Goal: Find specific page/section: Find specific page/section

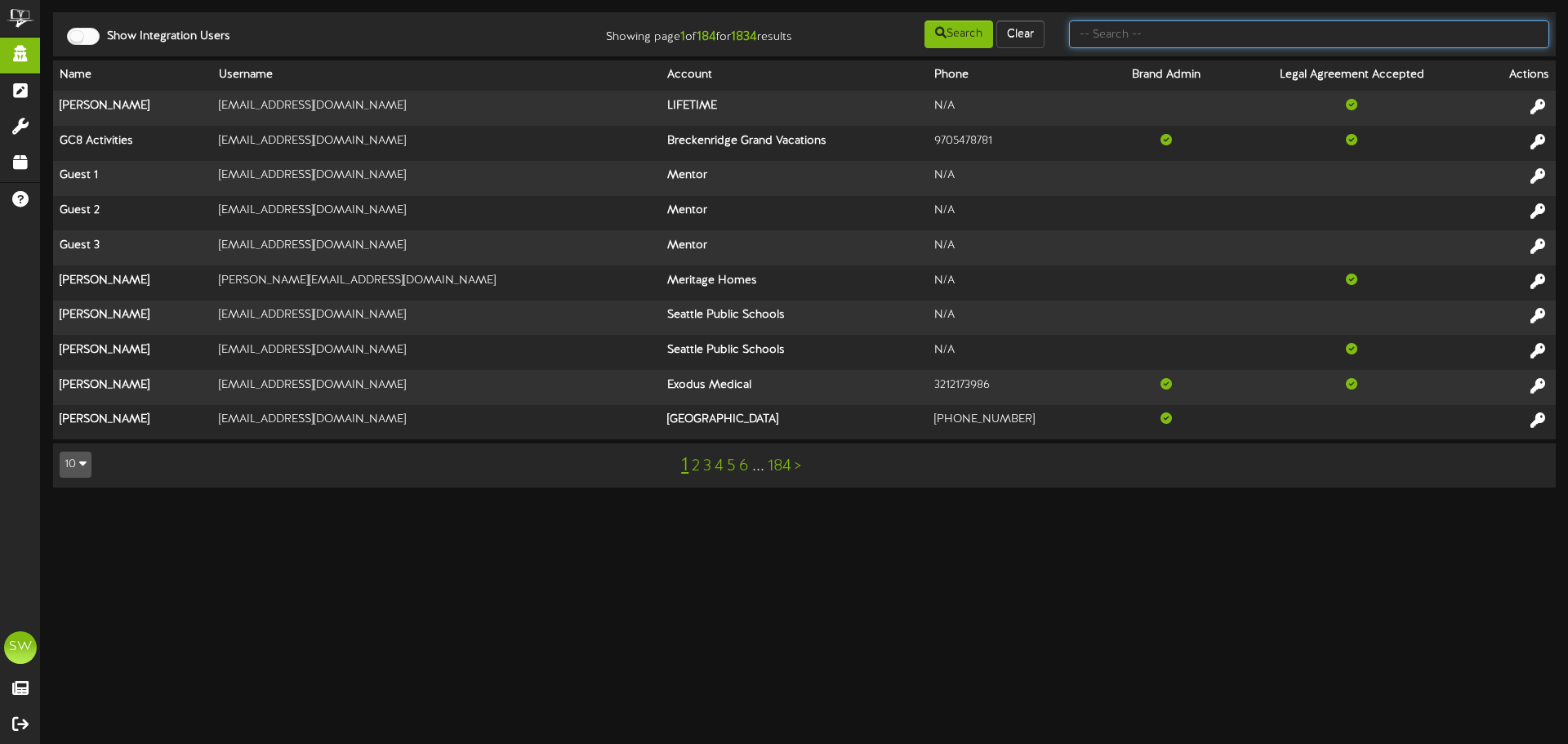
click at [1183, 28] on input "text" at bounding box center [1309, 34] width 480 height 28
type input "thai"
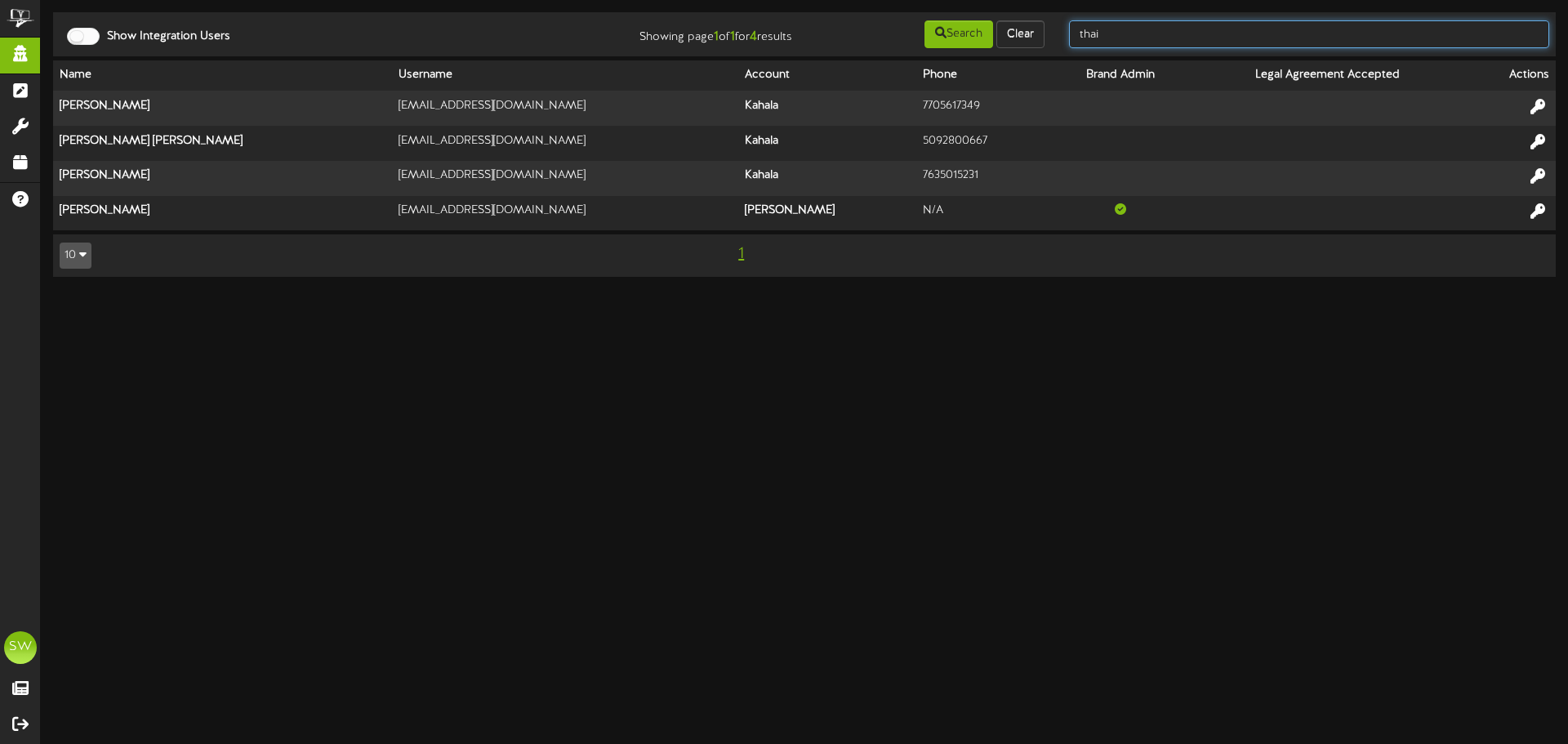
click at [1164, 40] on input "thai" at bounding box center [1309, 34] width 480 height 28
type input "kahala"
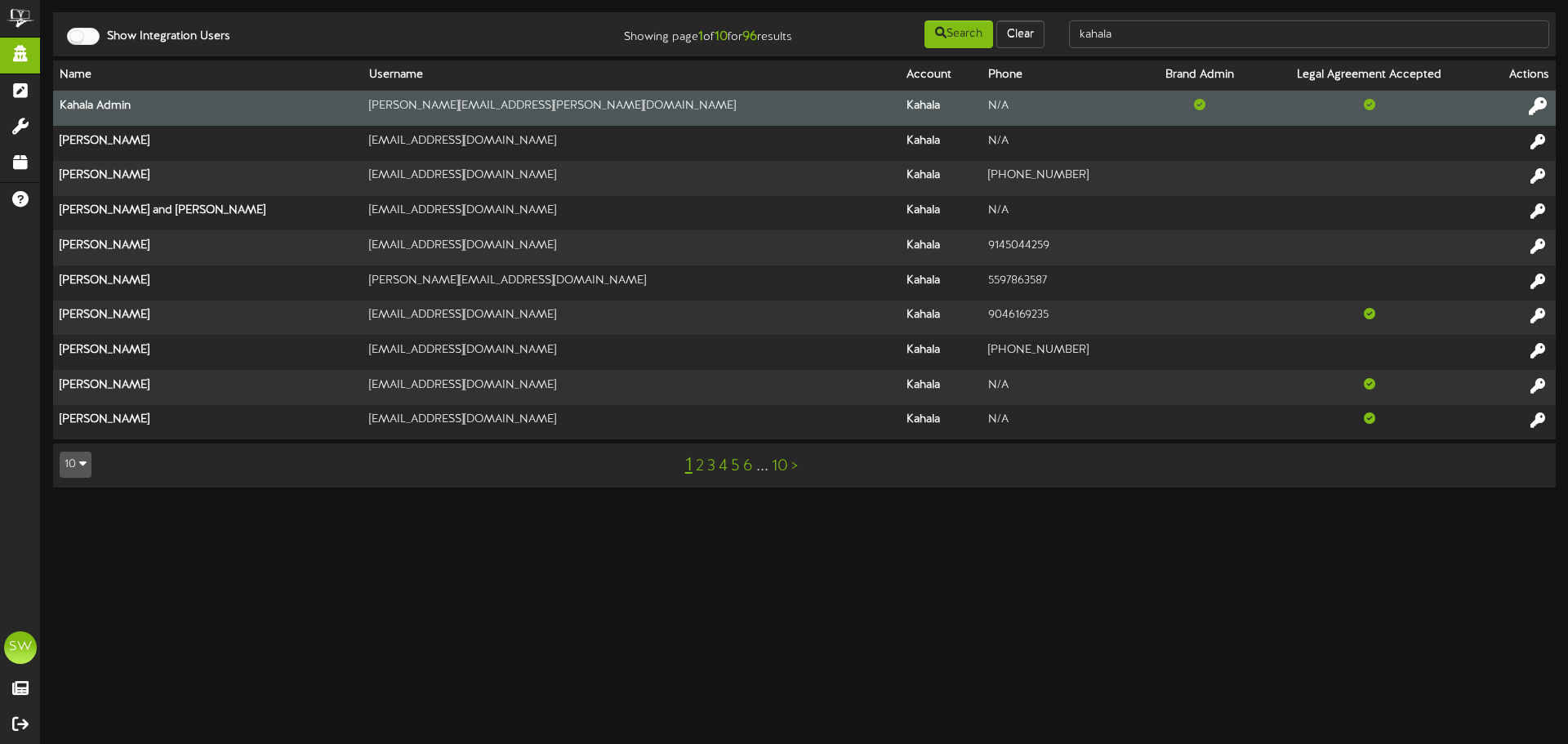
click at [1529, 115] on button at bounding box center [1538, 108] width 28 height 26
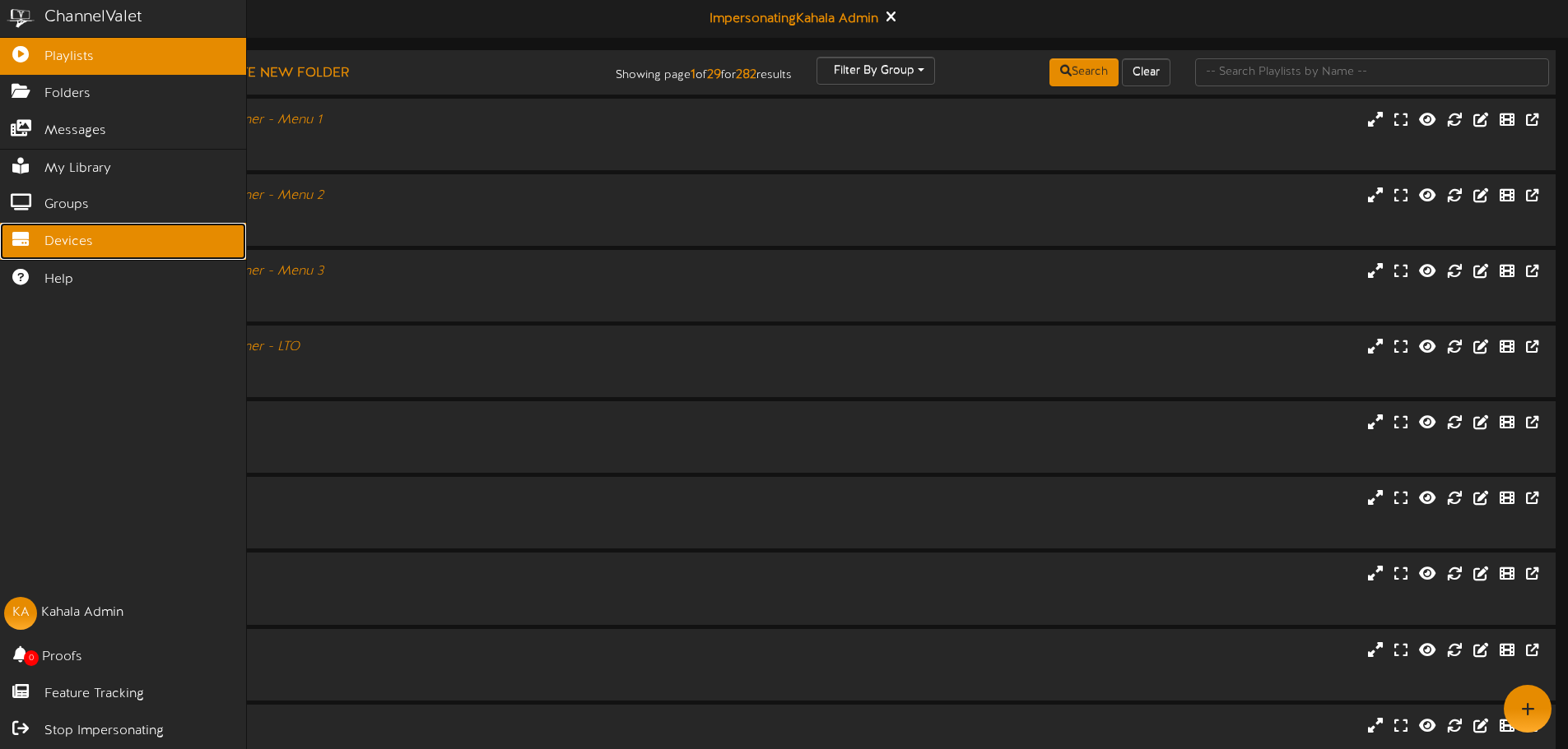
click at [42, 238] on link "Devices" at bounding box center [123, 241] width 246 height 37
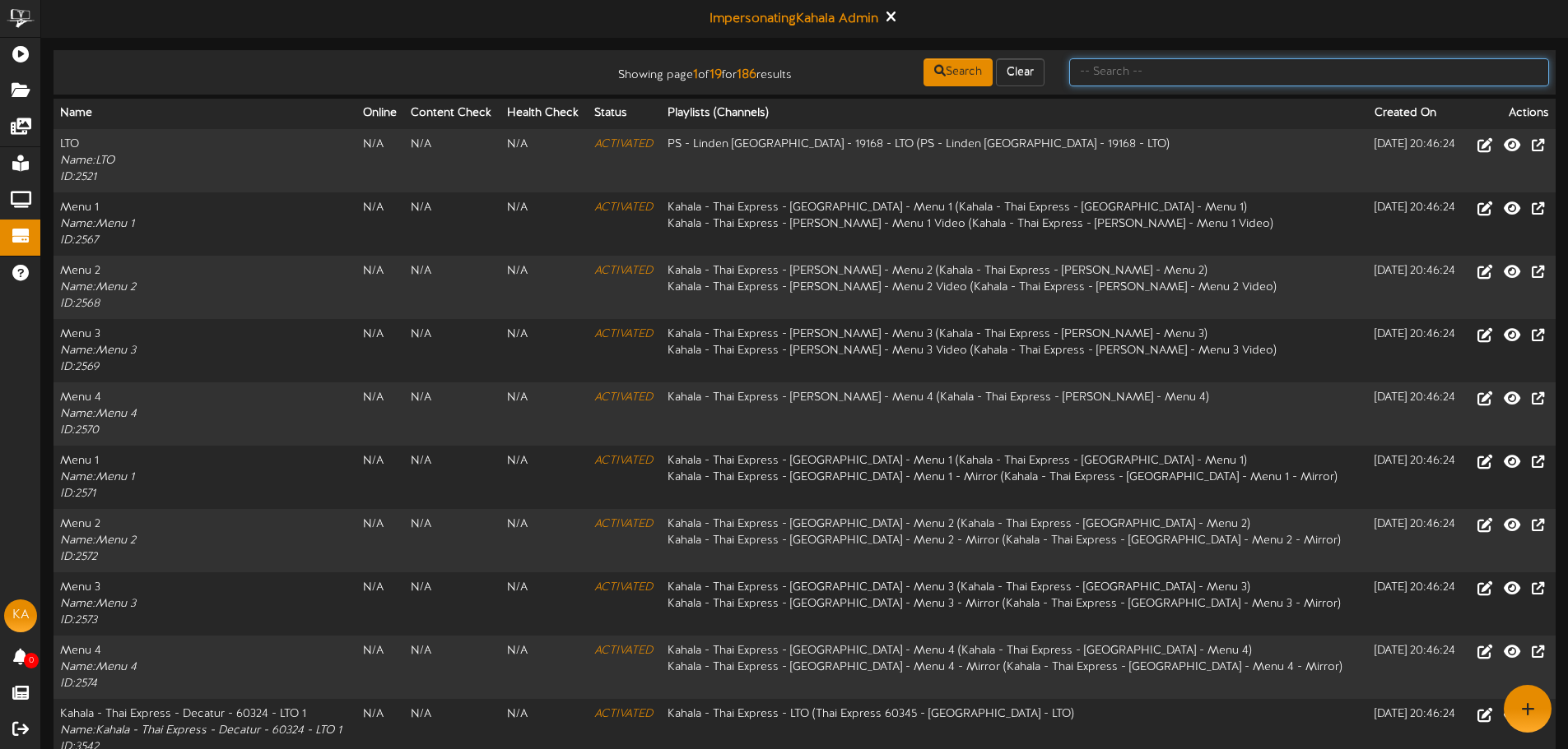
click at [1173, 73] on input "text" at bounding box center [1308, 72] width 480 height 28
type input "60437"
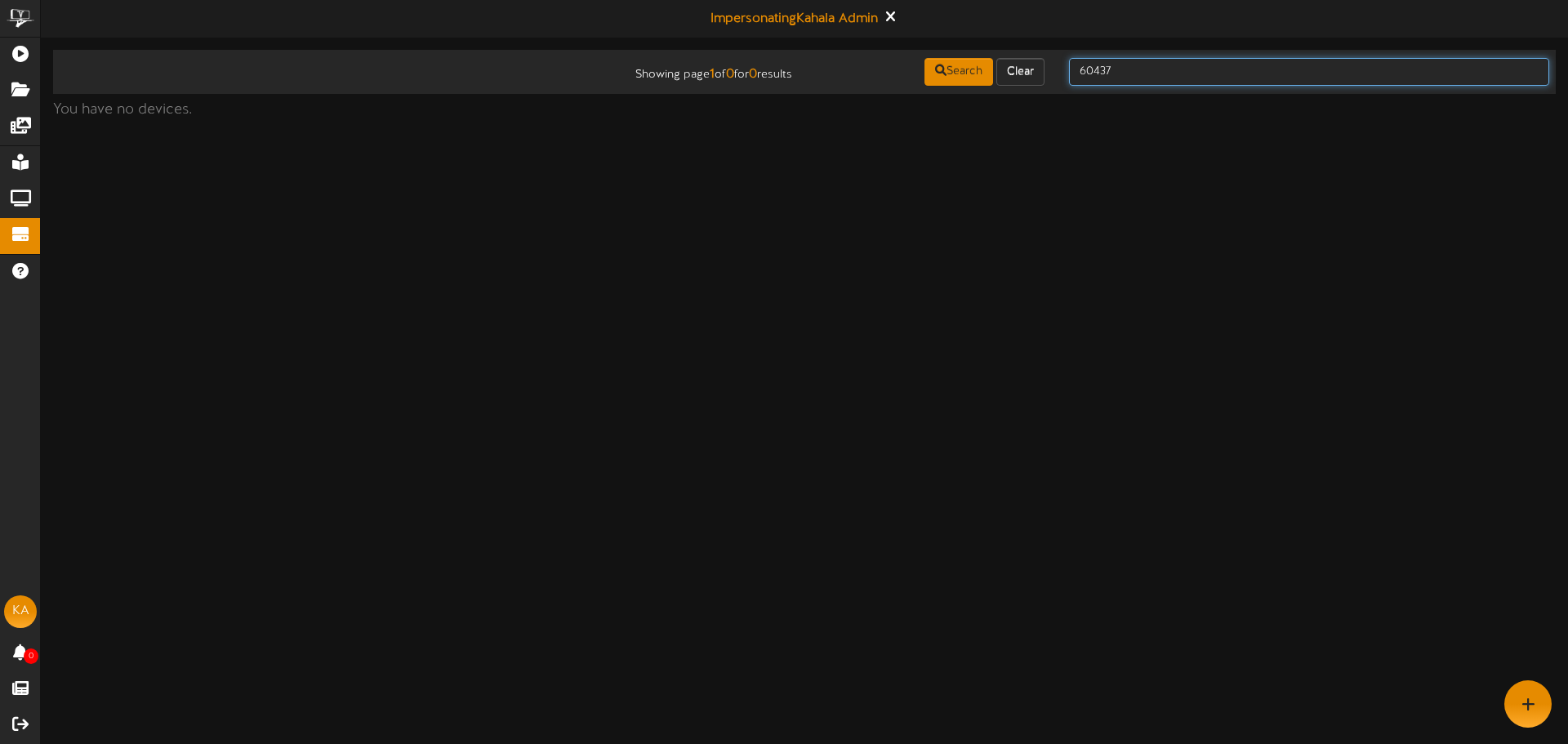
click at [1176, 71] on input "60437" at bounding box center [1309, 72] width 480 height 28
type input "60374"
click at [1170, 71] on input "60374" at bounding box center [1309, 72] width 480 height 28
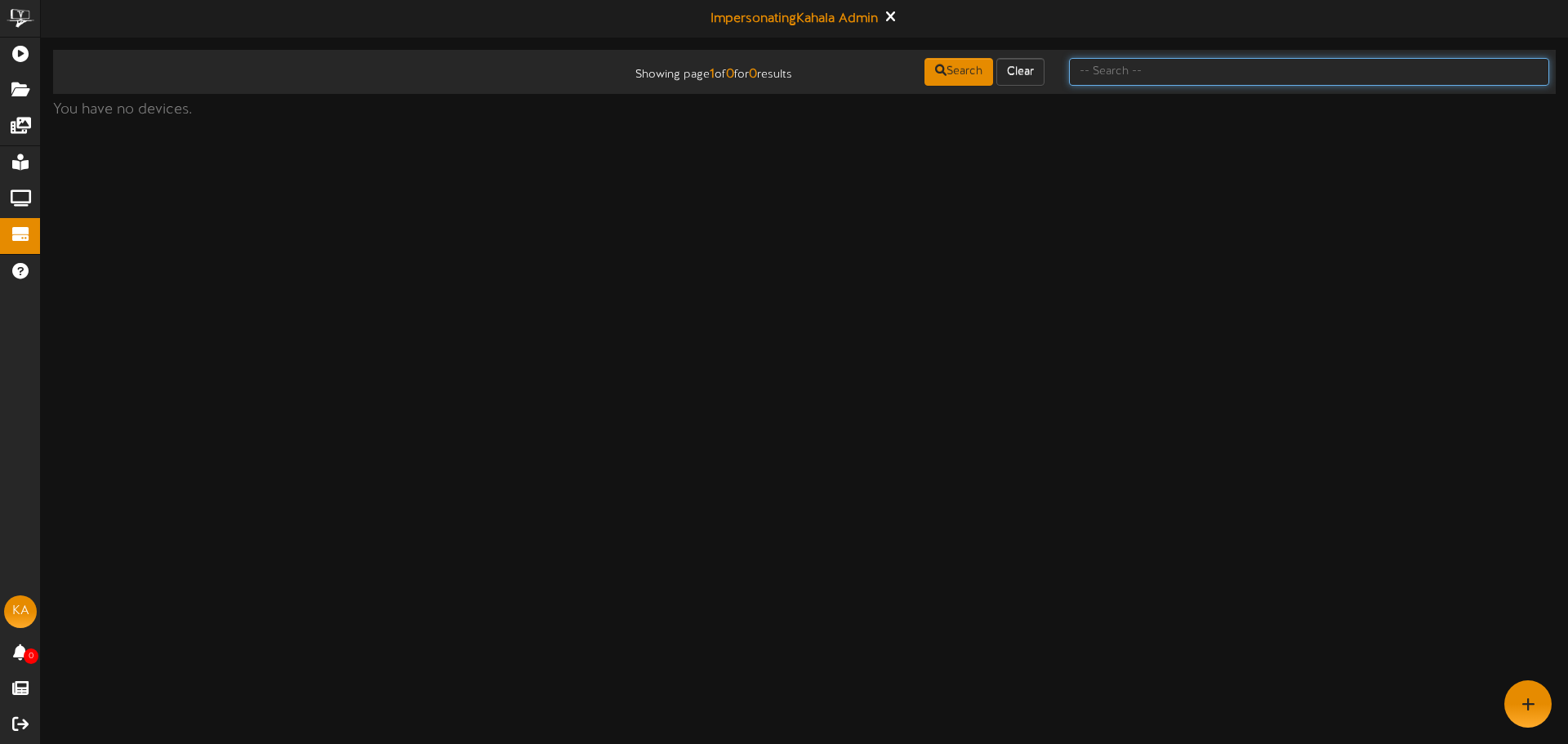
drag, startPoint x: 1186, startPoint y: 72, endPoint x: 1172, endPoint y: 76, distance: 14.6
click at [1186, 72] on input "text" at bounding box center [1309, 72] width 480 height 28
type input "chandler"
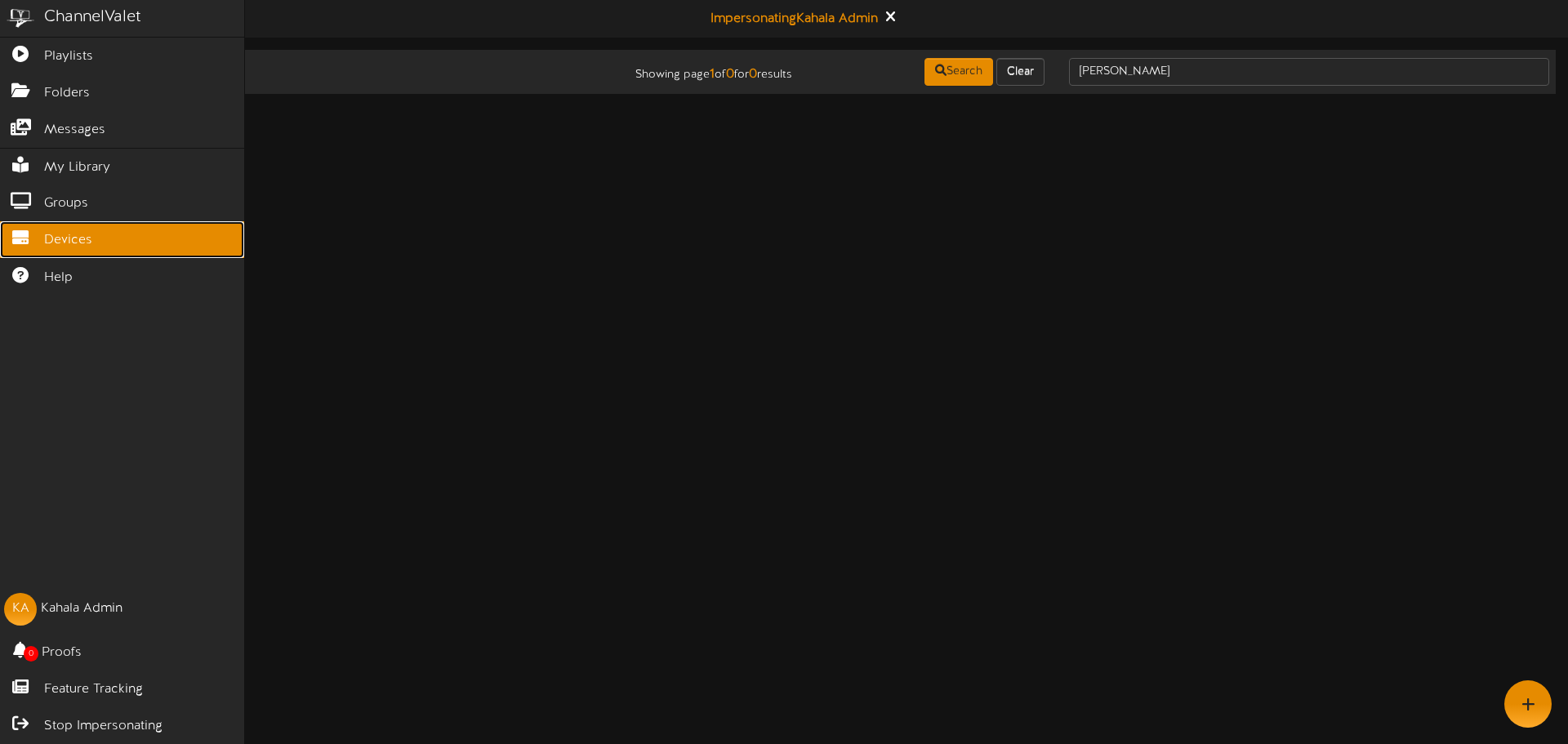
click at [58, 231] on span "Devices" at bounding box center [68, 240] width 49 height 18
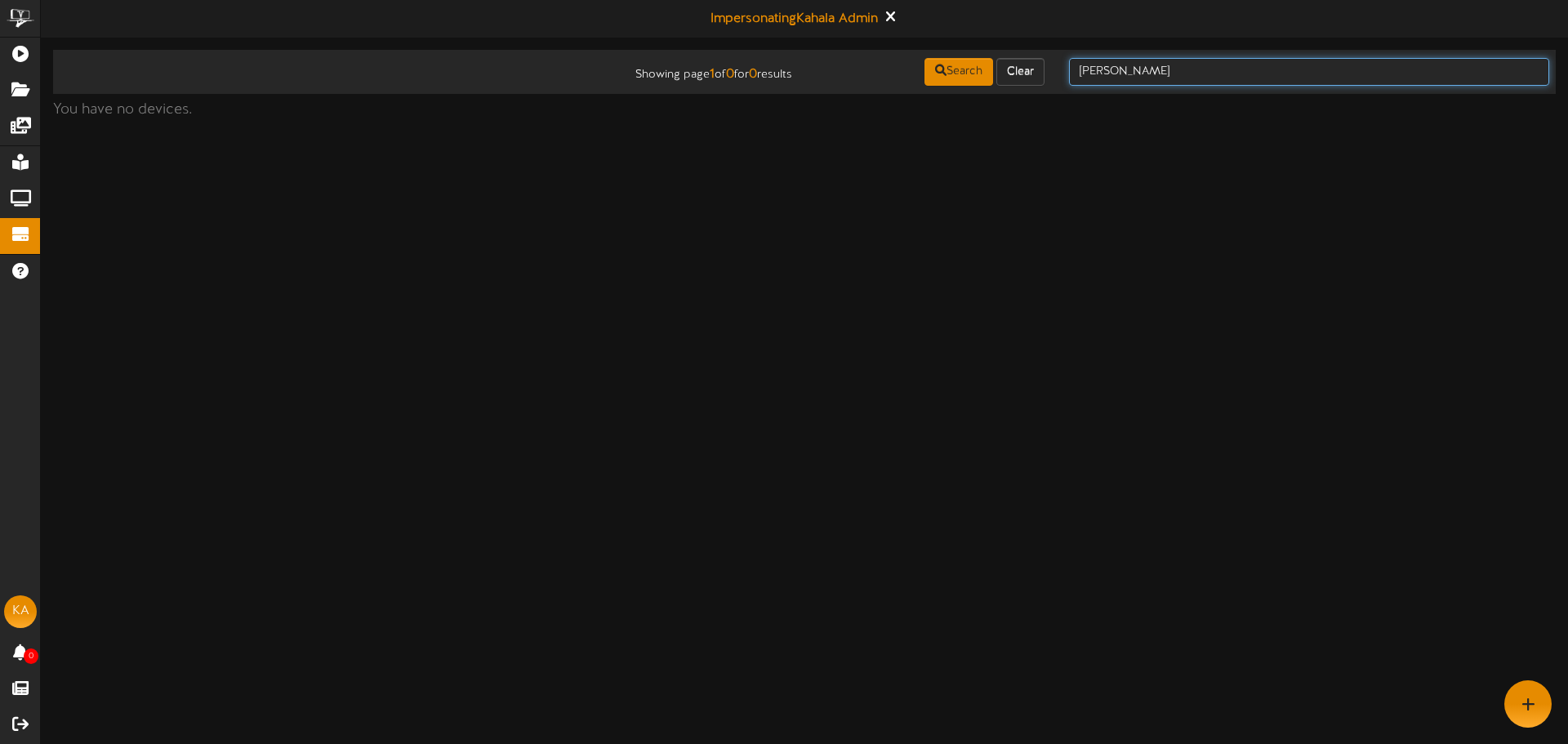
click at [1160, 69] on input "chandler" at bounding box center [1309, 72] width 480 height 28
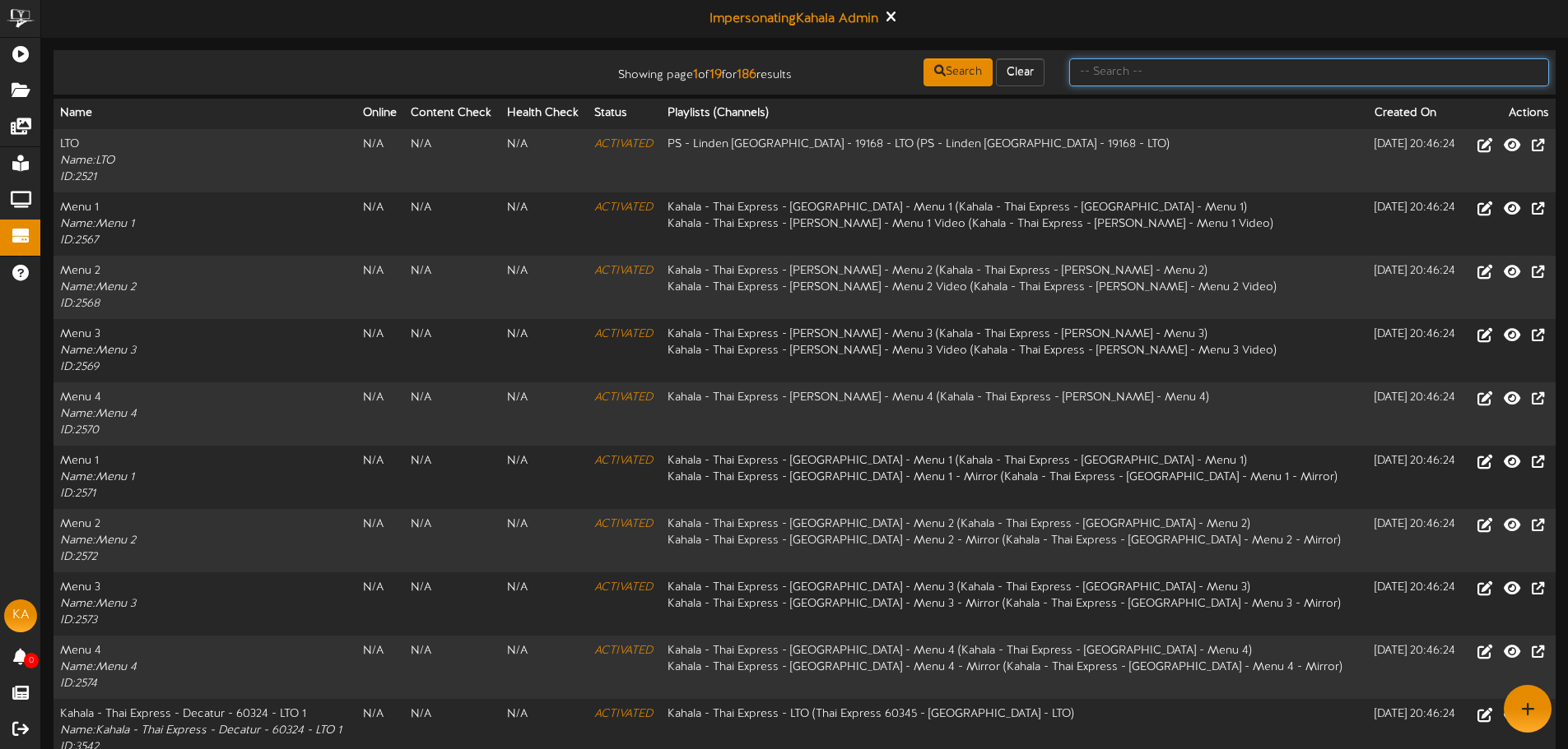
click at [1119, 72] on input "text" at bounding box center [1308, 72] width 480 height 28
type input "thai express"
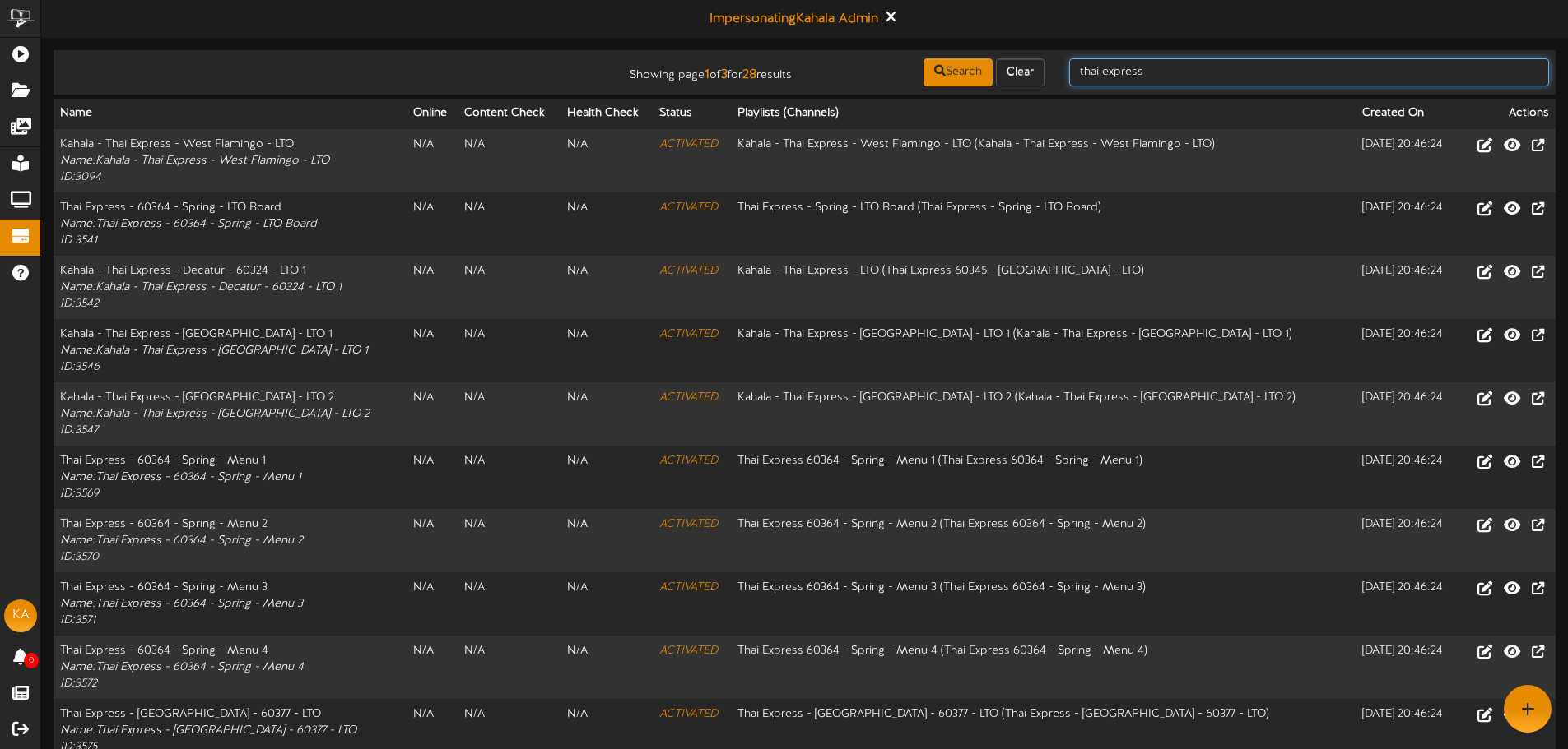
click at [1185, 79] on input "thai express" at bounding box center [1308, 72] width 480 height 28
type input "thai express - chandler"
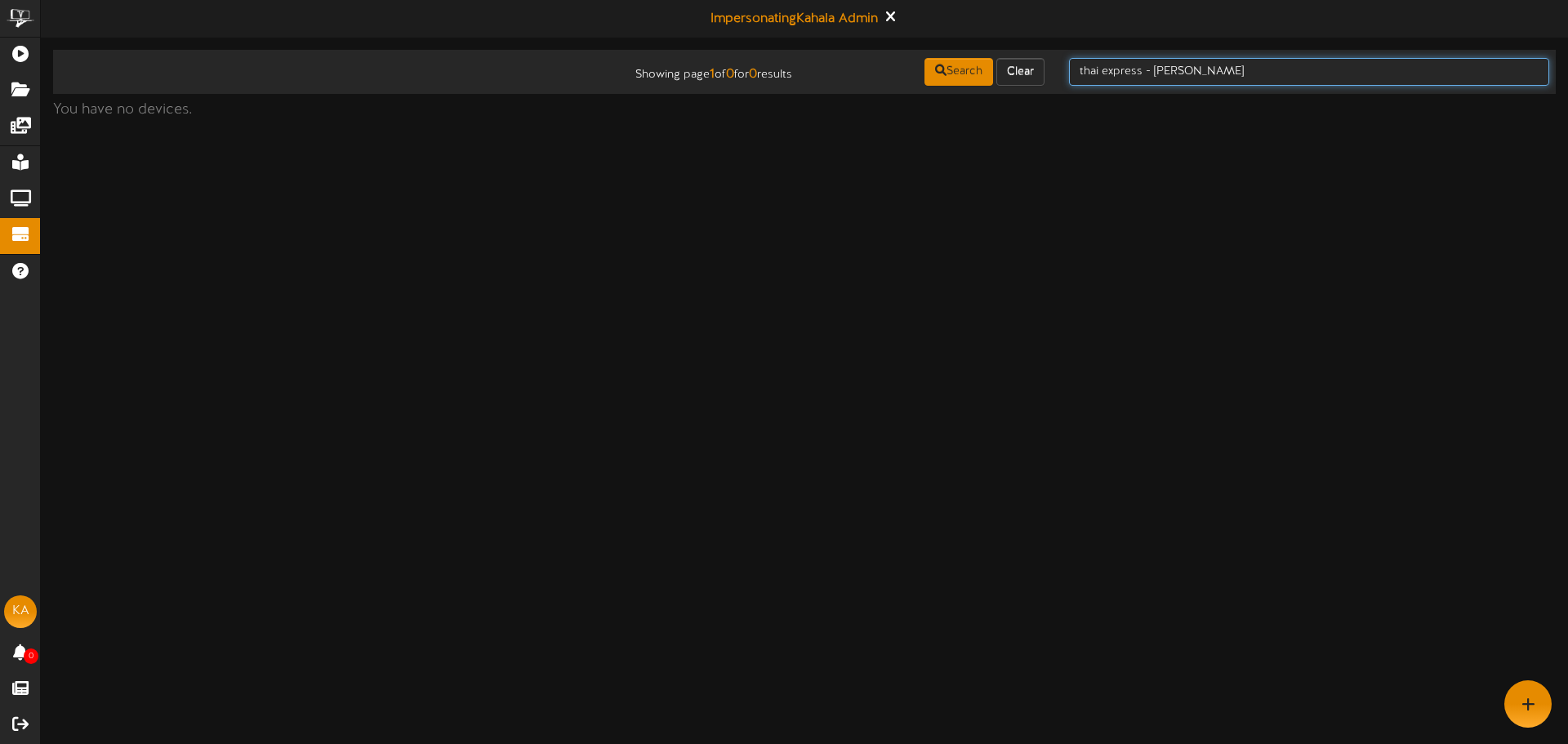
click at [1179, 67] on input "thai express - chandler" at bounding box center [1309, 72] width 480 height 28
type input "thai express -"
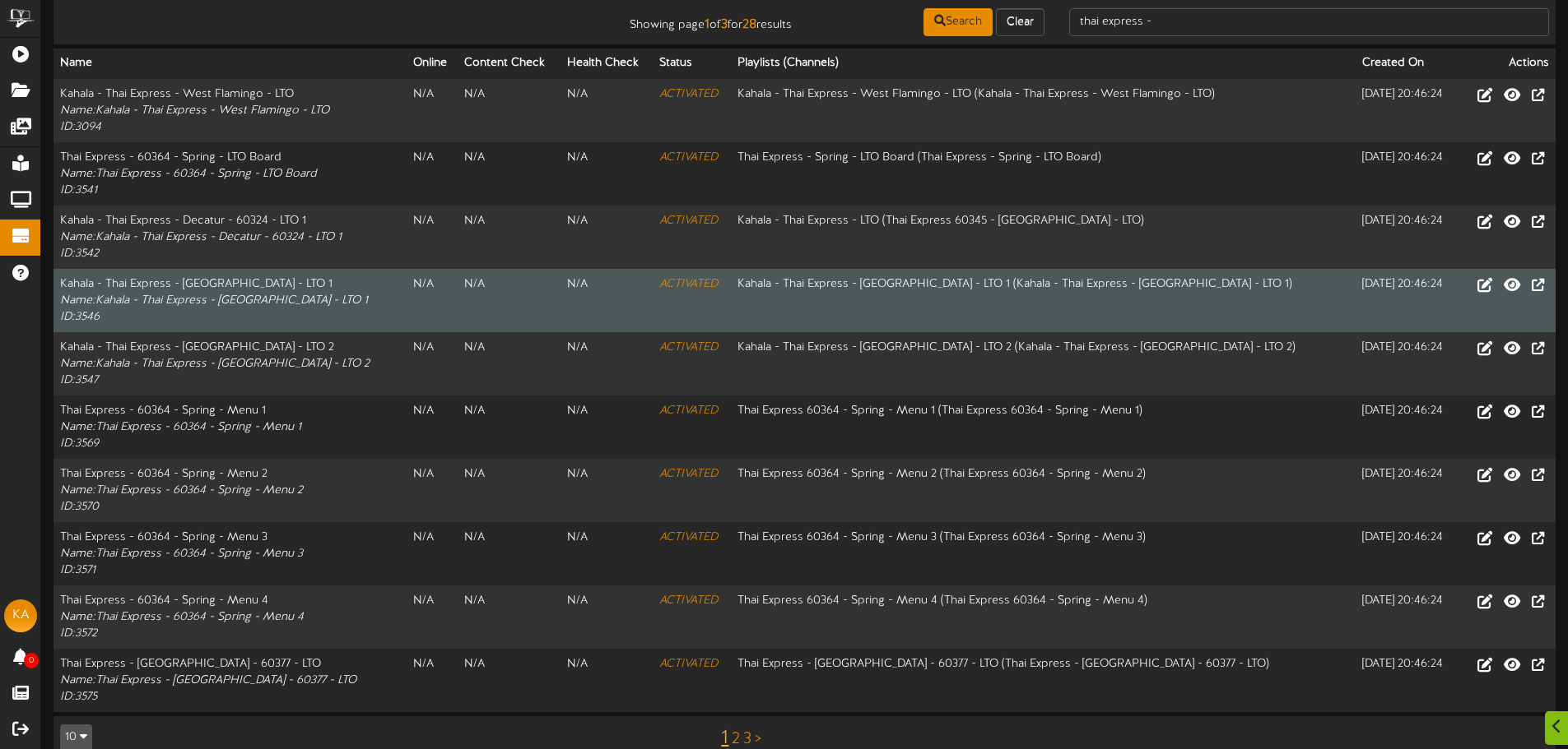
scroll to position [79, 0]
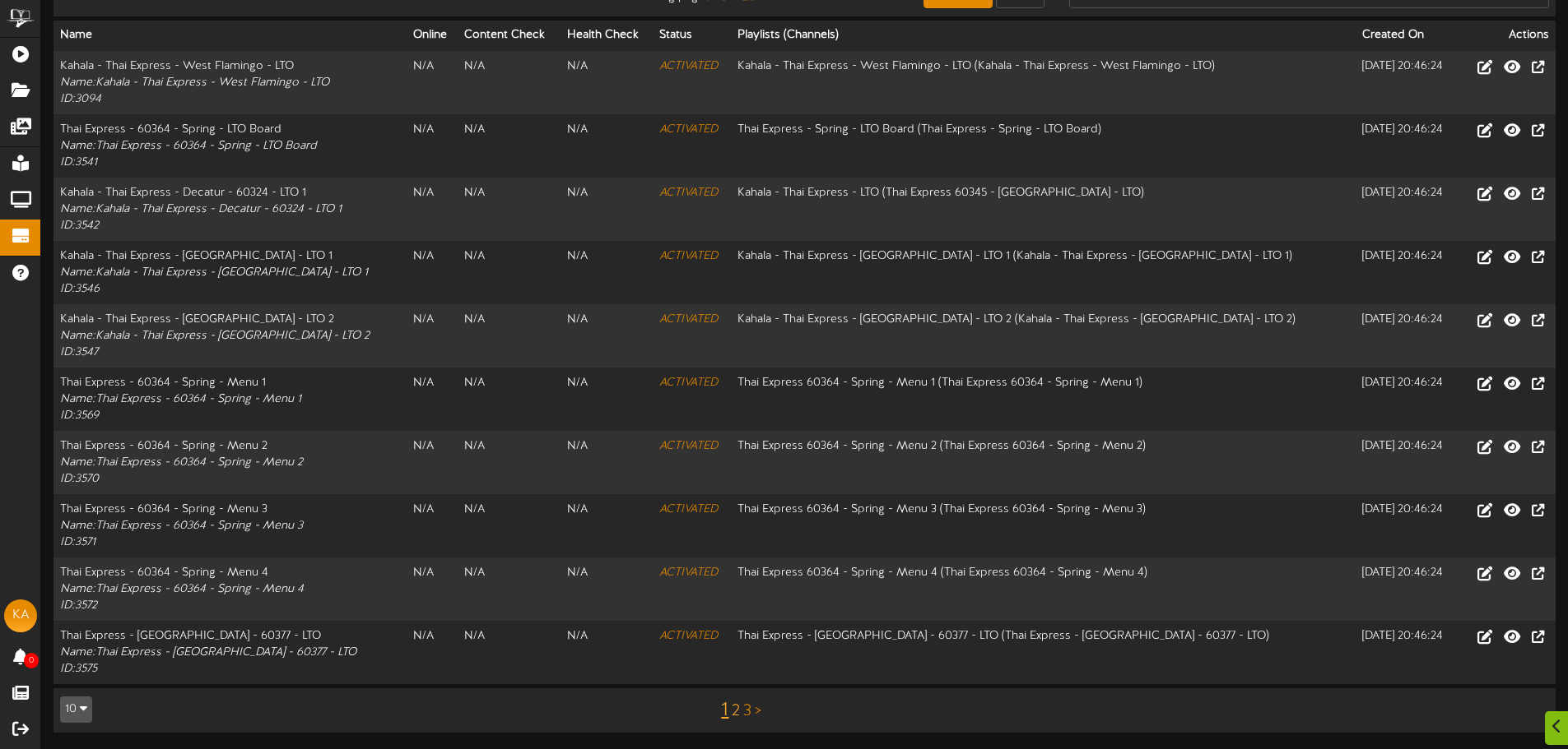
click at [735, 713] on link "2" at bounding box center [735, 712] width 8 height 18
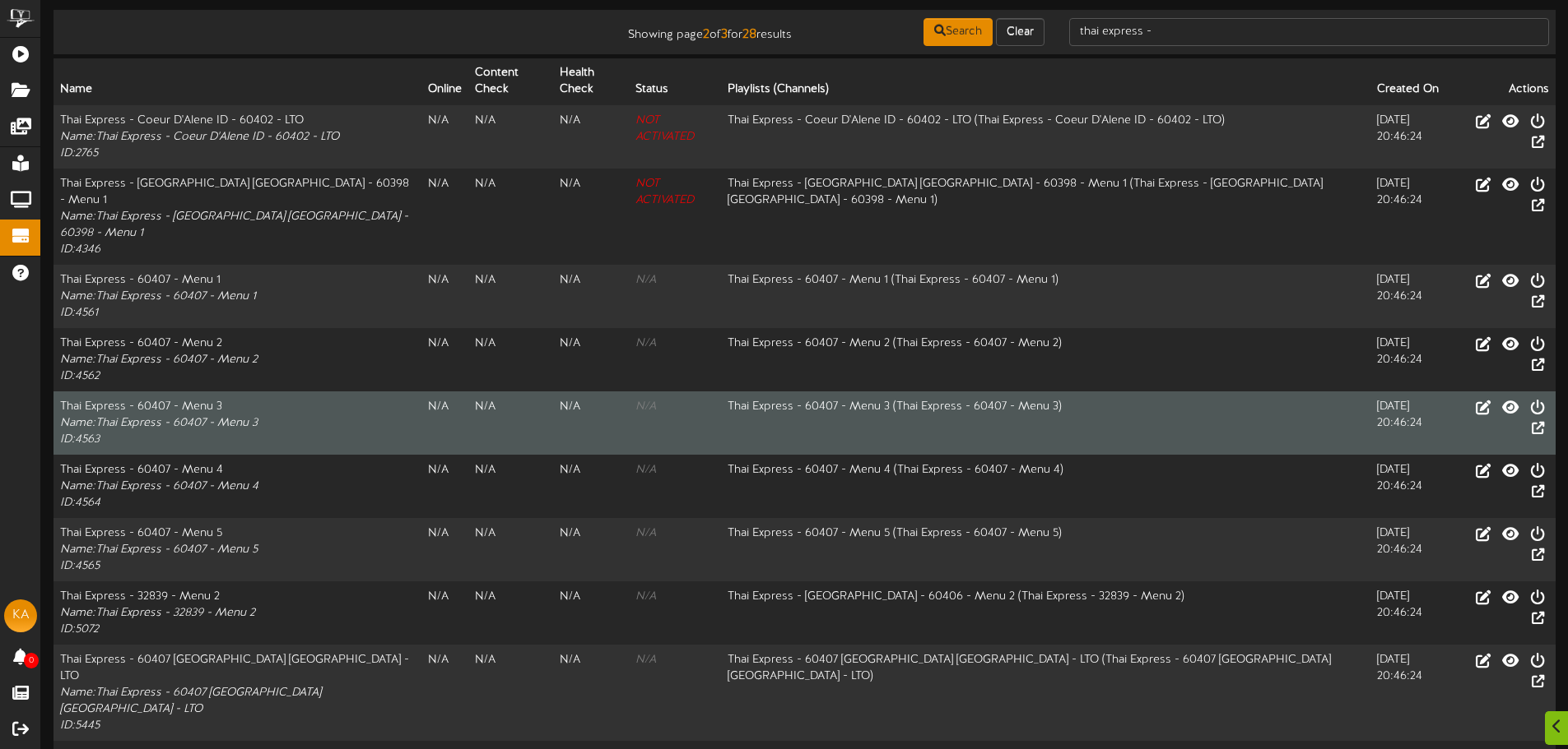
scroll to position [79, 0]
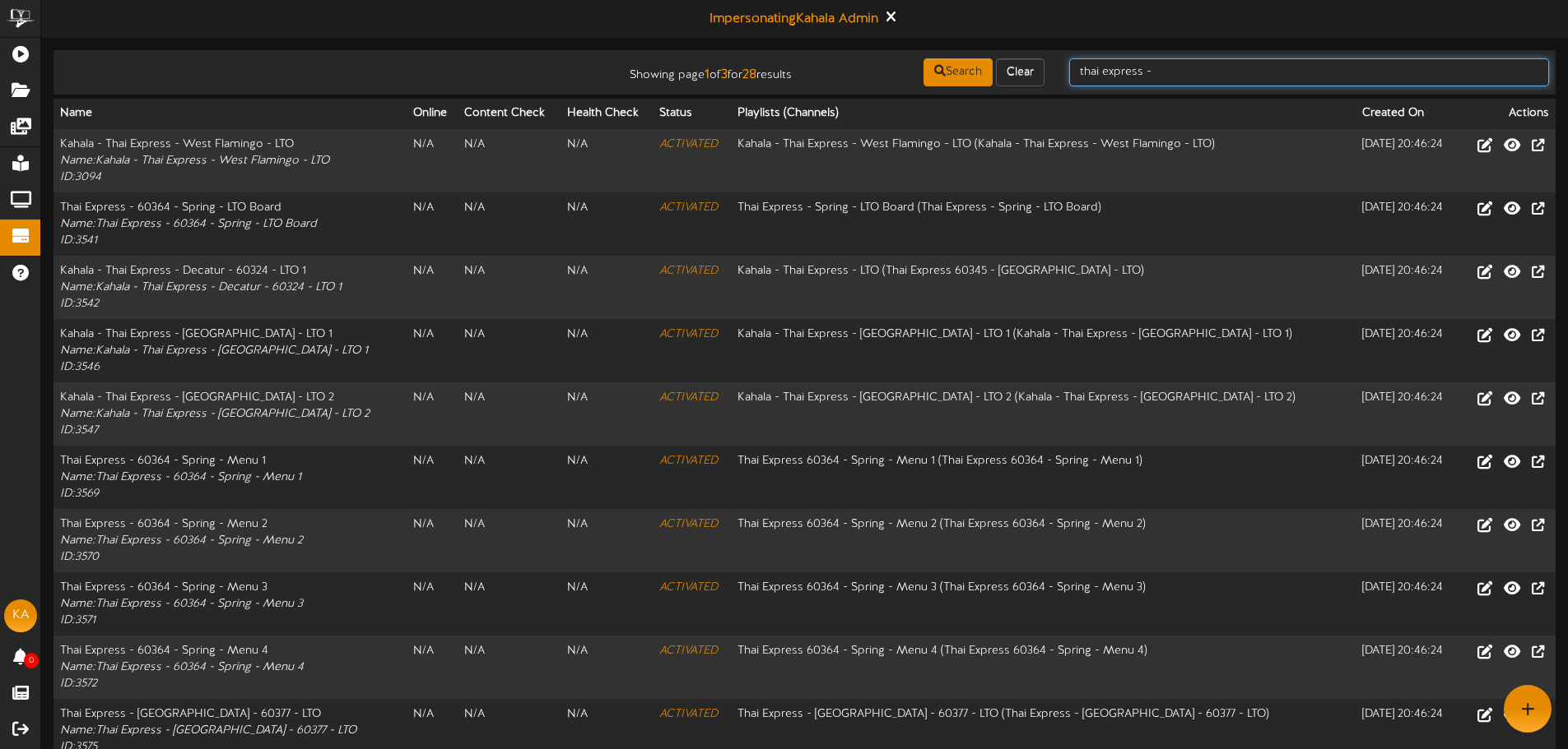
click at [1119, 64] on input "thai express -" at bounding box center [1308, 72] width 480 height 28
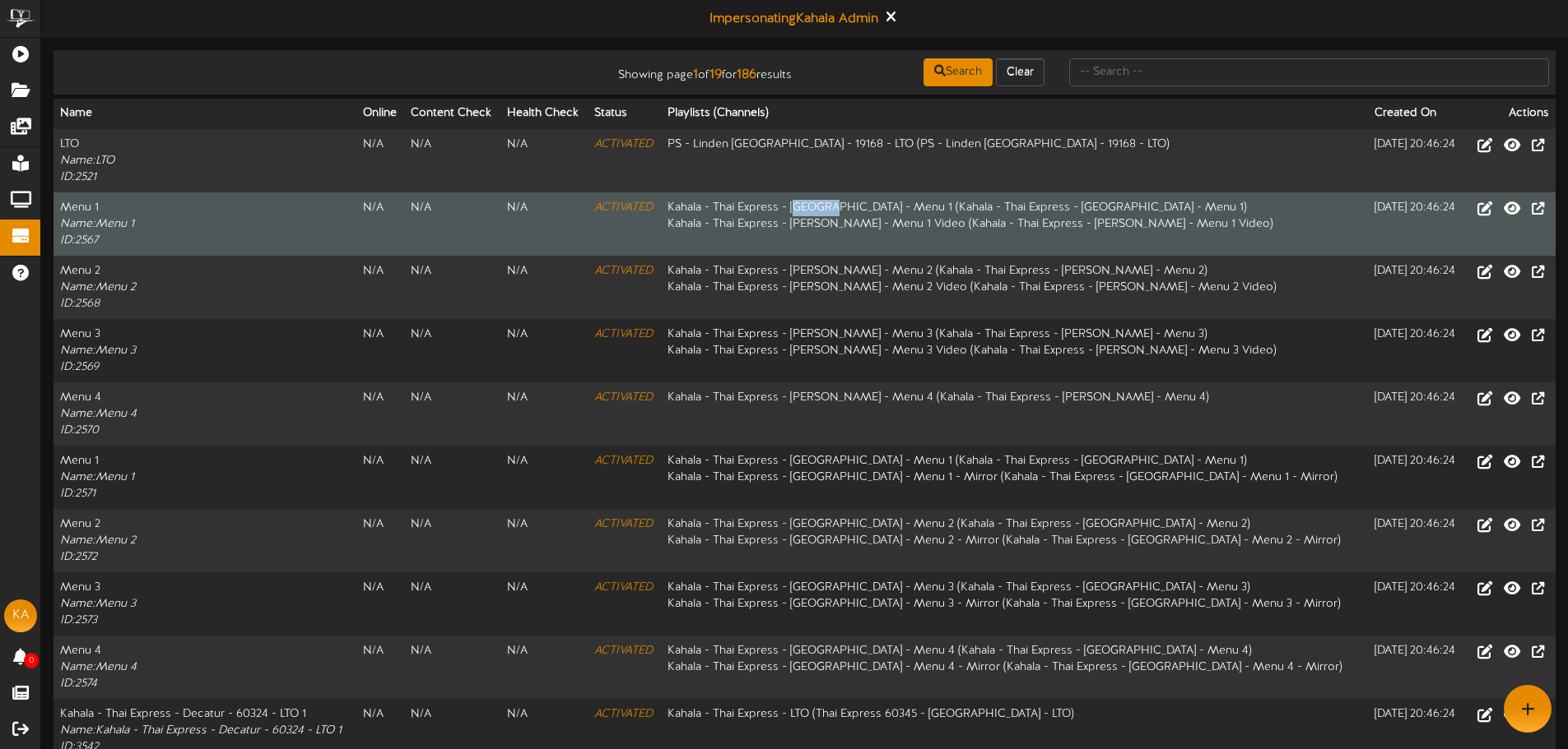
drag, startPoint x: 878, startPoint y: 207, endPoint x: 840, endPoint y: 208, distance: 38.0
click at [840, 208] on td "Kahala - Thai Express - Chandler - Menu 1 ( Kahala - Thai Express - Chandler - …" at bounding box center [1014, 223] width 707 height 64
click at [877, 209] on td "Kahala - Thai Express - Chandler - Menu 1 ( Kahala - Thai Express - Chandler - …" at bounding box center [1014, 223] width 707 height 64
drag, startPoint x: 880, startPoint y: 209, endPoint x: 694, endPoint y: 209, distance: 186.0
click at [694, 209] on tr "Menu 1 Name: Menu 1 ID: 2567 N/A N/A N/A ACTIVATED Kahala - Thai Express - Chan…" at bounding box center [805, 223] width 1502 height 64
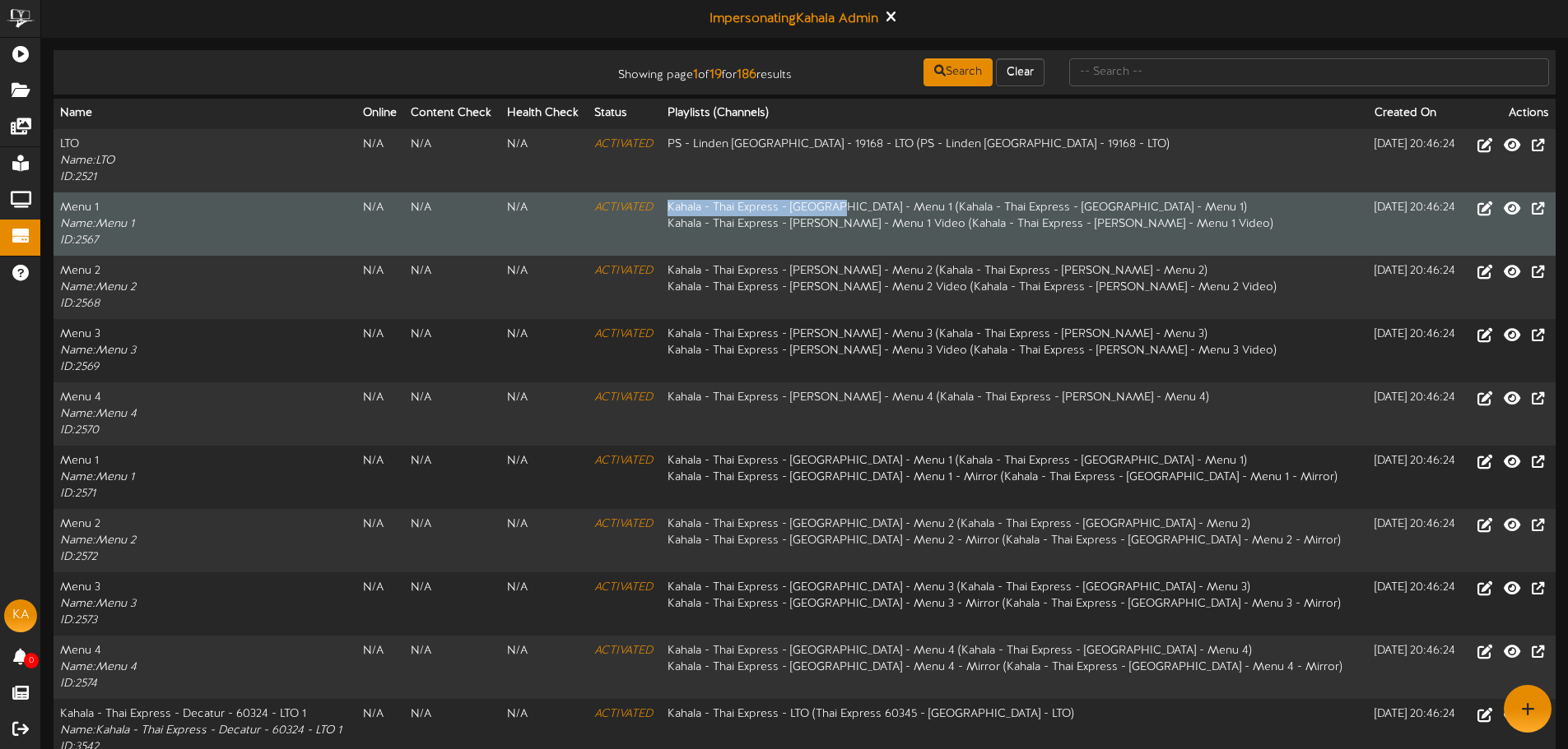
copy tr "Kahala - Thai Express - Chandler"
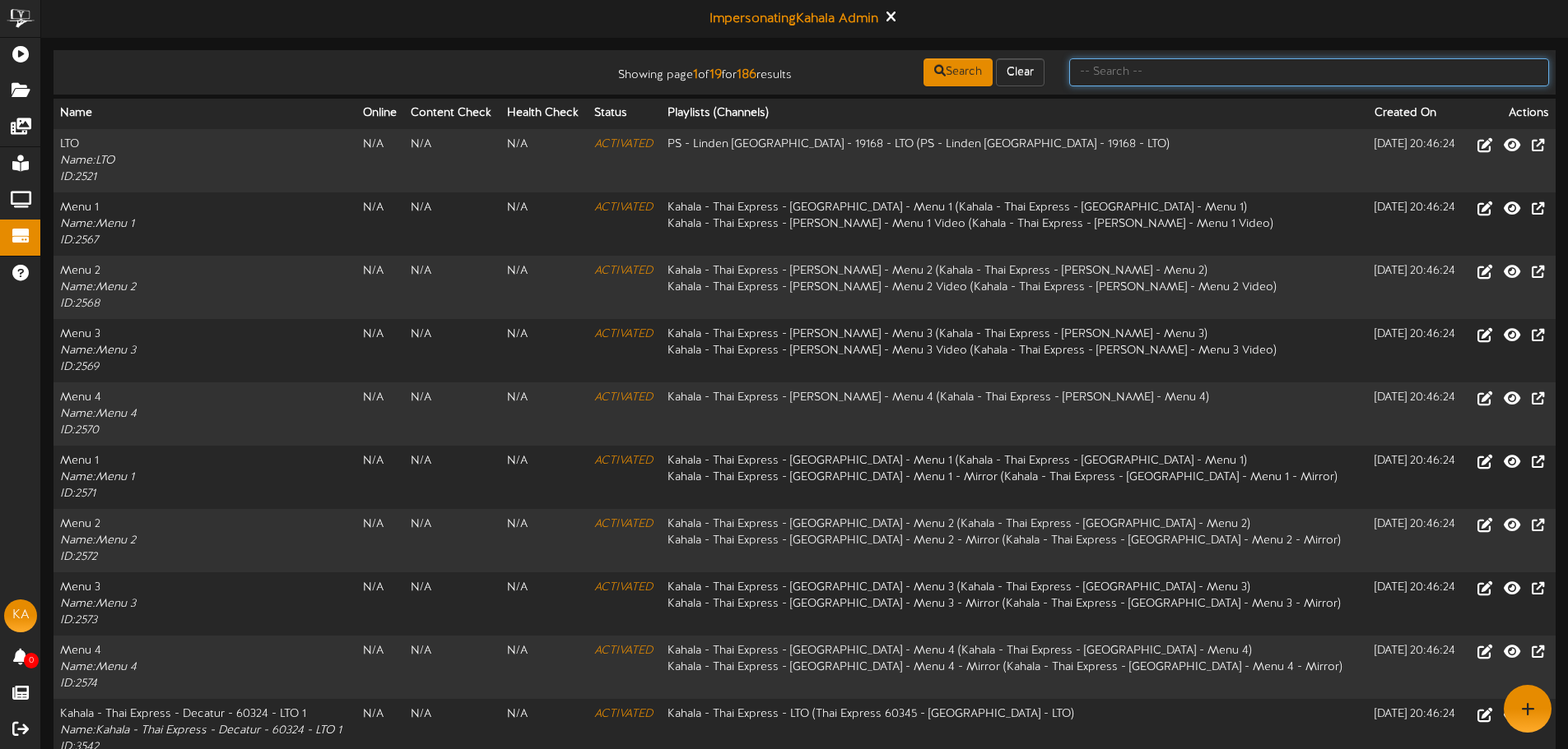
click at [1209, 63] on input "text" at bounding box center [1308, 72] width 480 height 28
paste input "Kahala - Thai Express - Chandler"
type input "Kahala - Thai Express - Chandler"
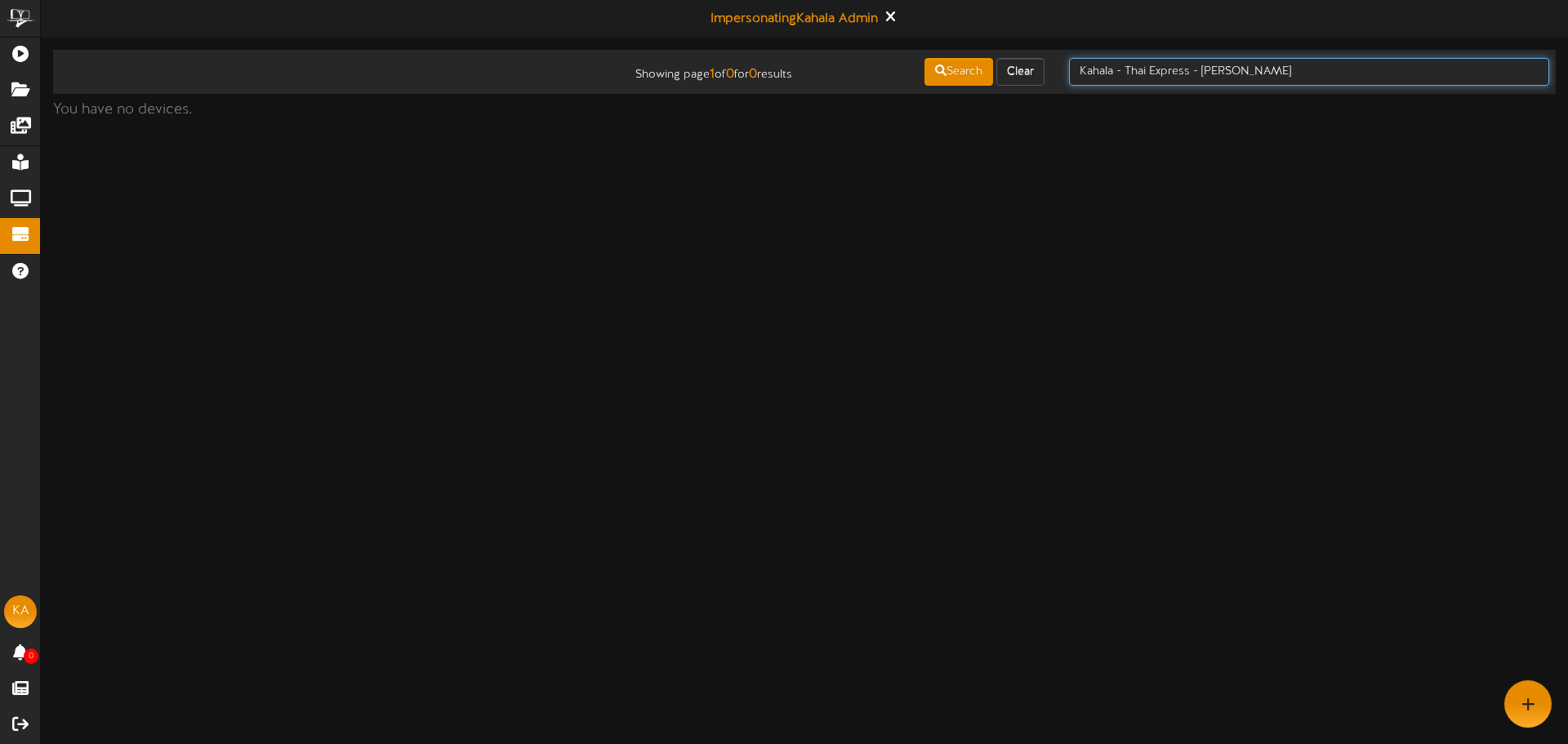
drag, startPoint x: 1108, startPoint y: 75, endPoint x: 928, endPoint y: 61, distance: 180.5
click at [928, 61] on div "Showing page 1 of 0 for 0 results Search Clear Kahala - Thai Express - Chandler" at bounding box center [804, 72] width 1514 height 31
type input "Kahala - Thai Express - Chandler"
click at [1161, 65] on input "Kahala - Thai Express - Chandler" at bounding box center [1309, 72] width 480 height 28
click at [1327, 79] on input "Kahala - Thai Express - Chandler" at bounding box center [1309, 72] width 480 height 28
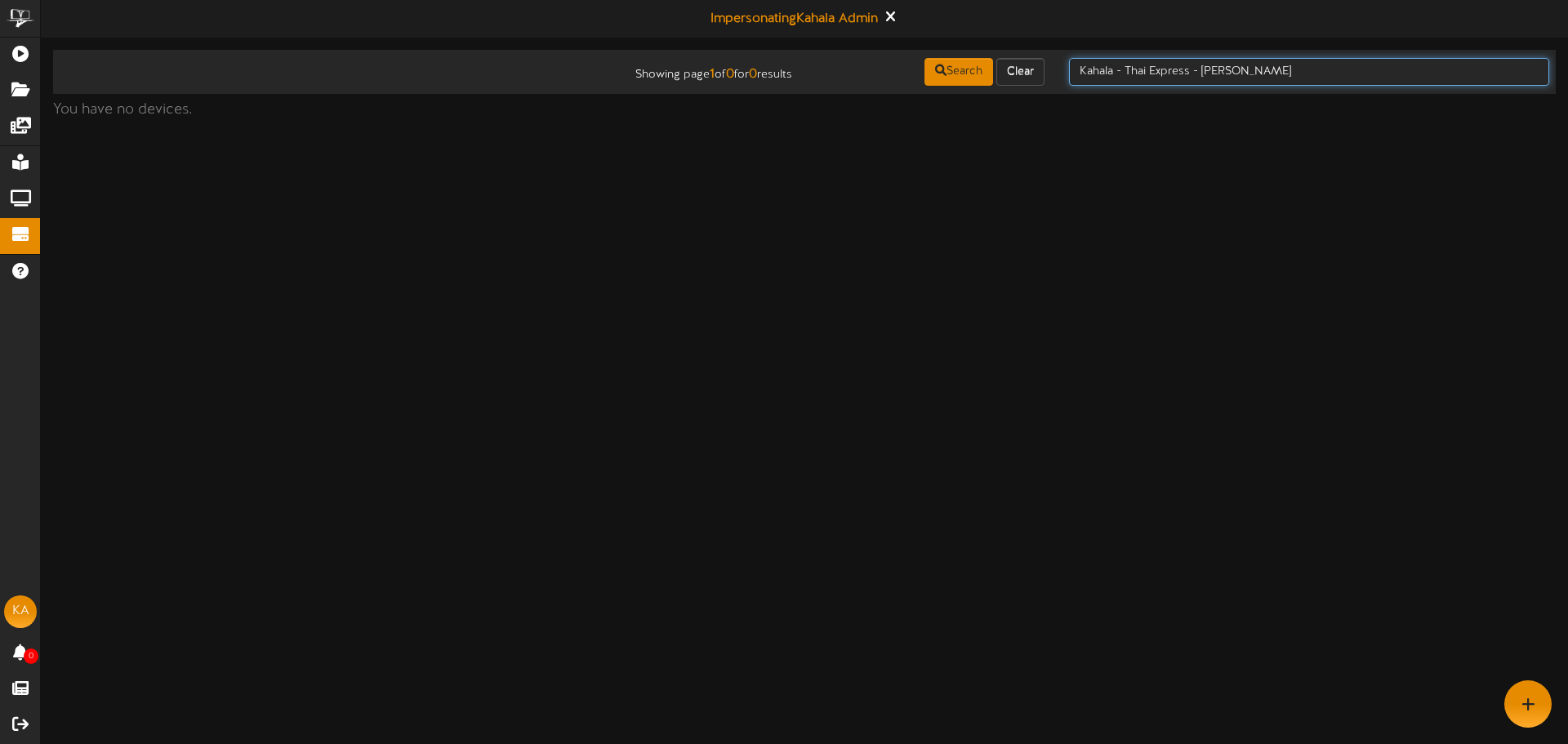
click at [1327, 79] on input "Kahala - Thai Express - Chandler" at bounding box center [1309, 72] width 480 height 28
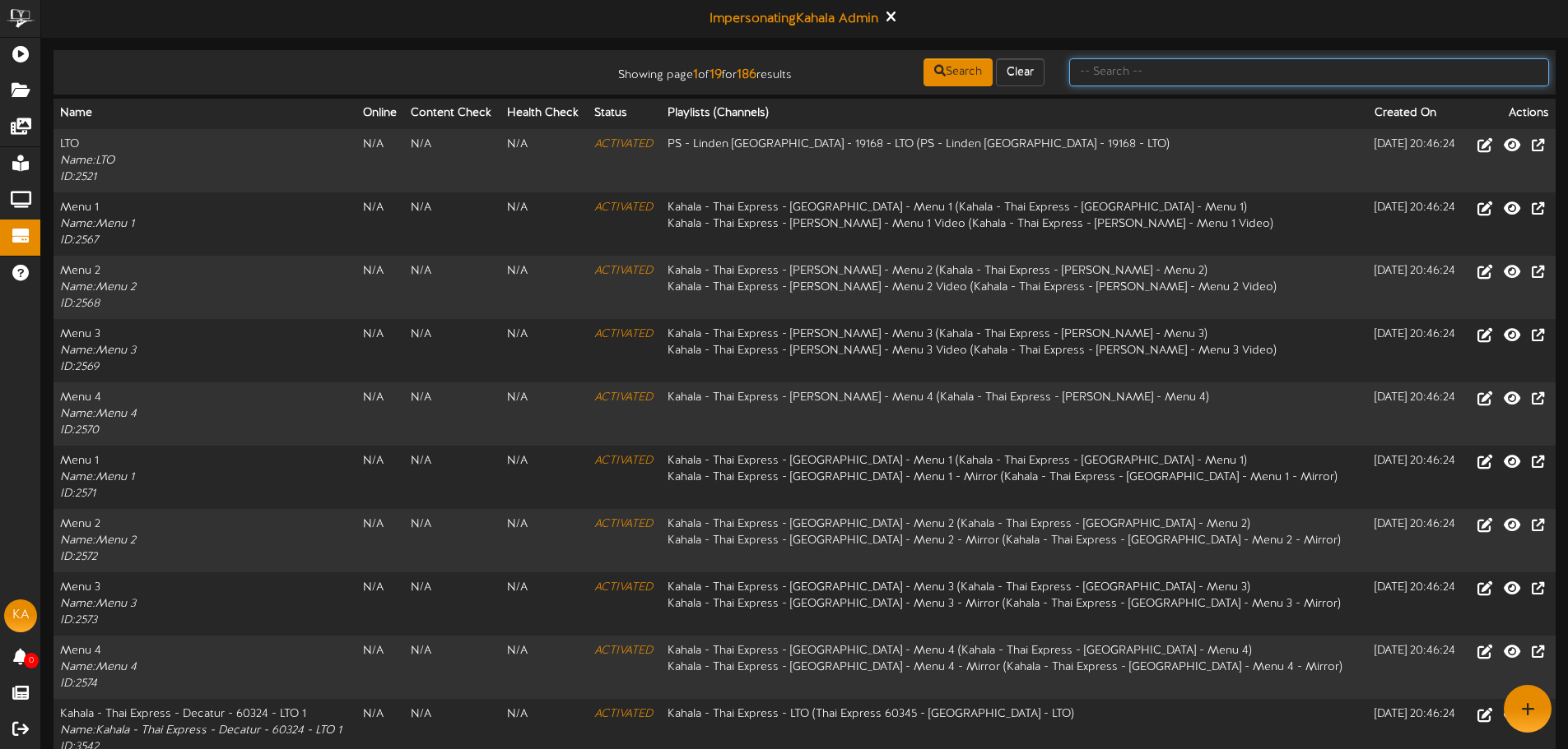
click at [1209, 71] on input "text" at bounding box center [1308, 72] width 480 height 28
type input "t"
type input "menu"
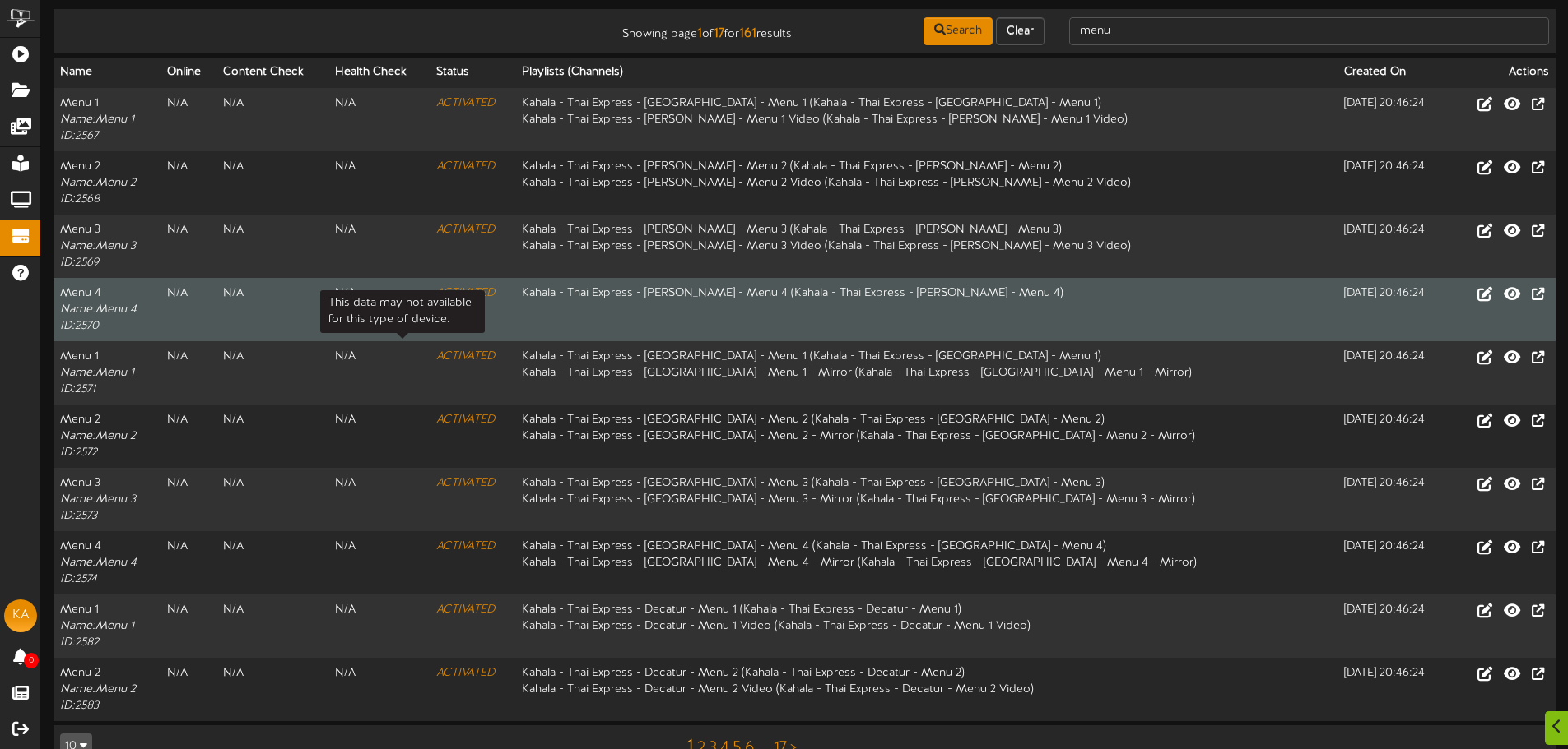
scroll to position [79, 0]
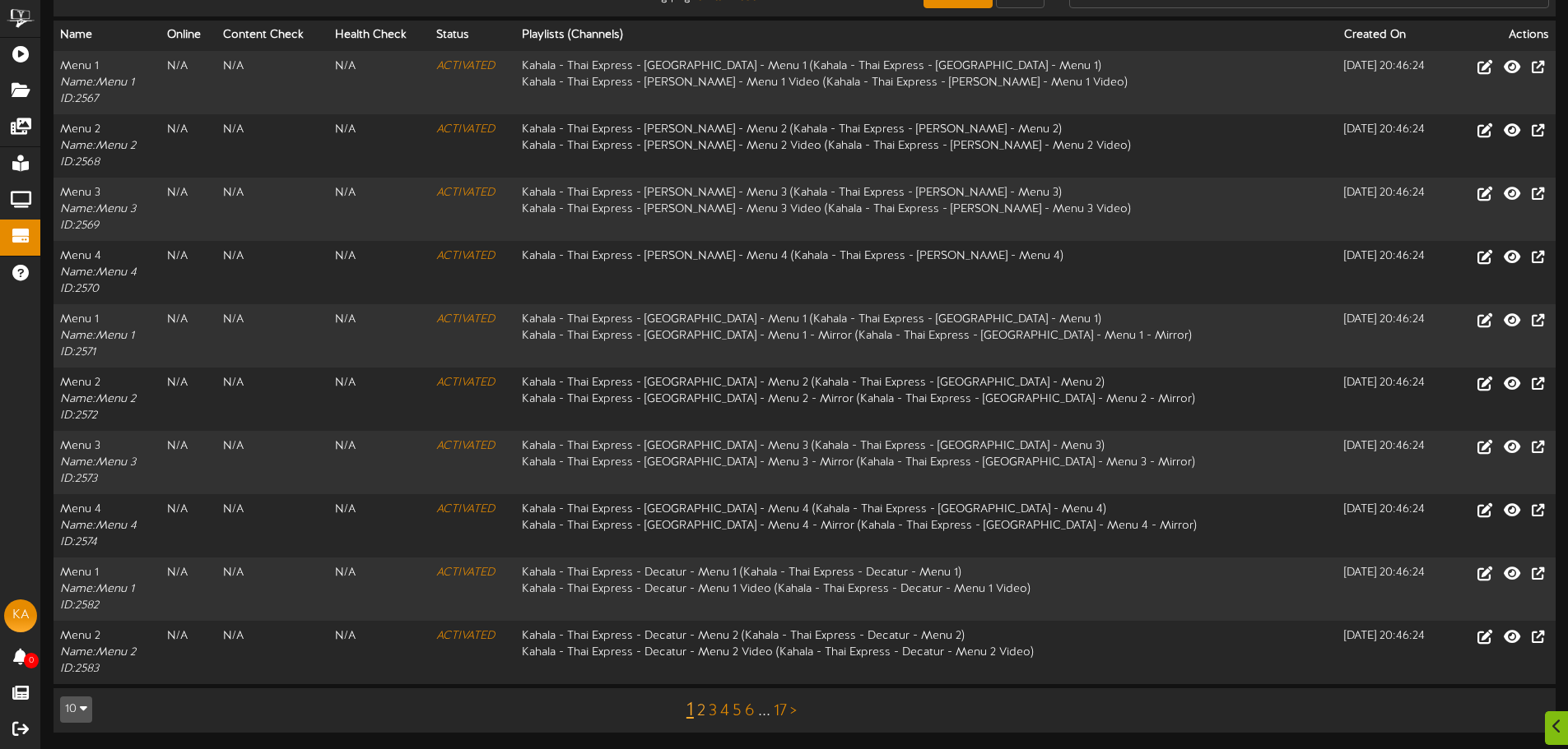
click at [698, 709] on link "2" at bounding box center [700, 712] width 8 height 18
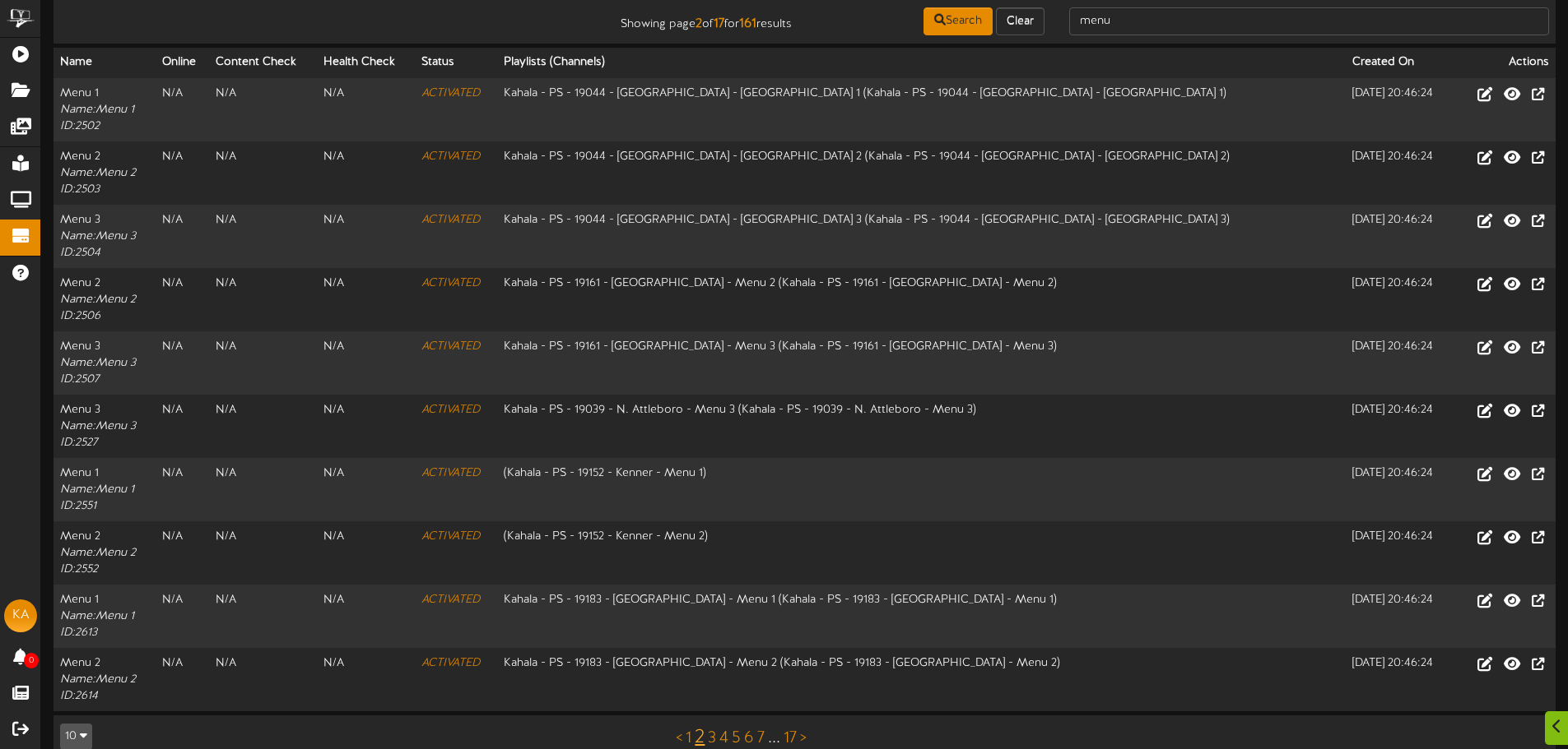
scroll to position [79, 0]
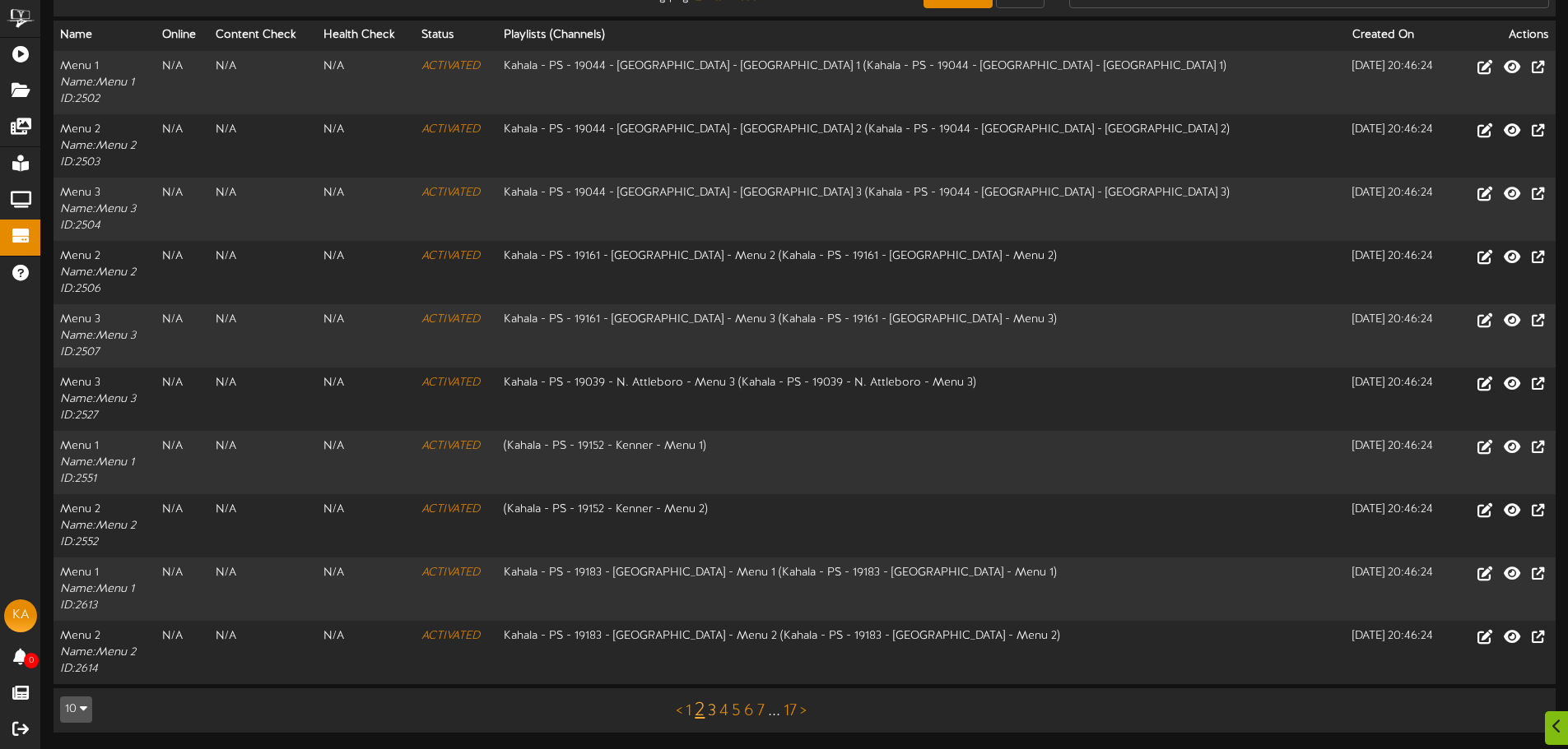
click at [710, 710] on link "3" at bounding box center [711, 712] width 8 height 18
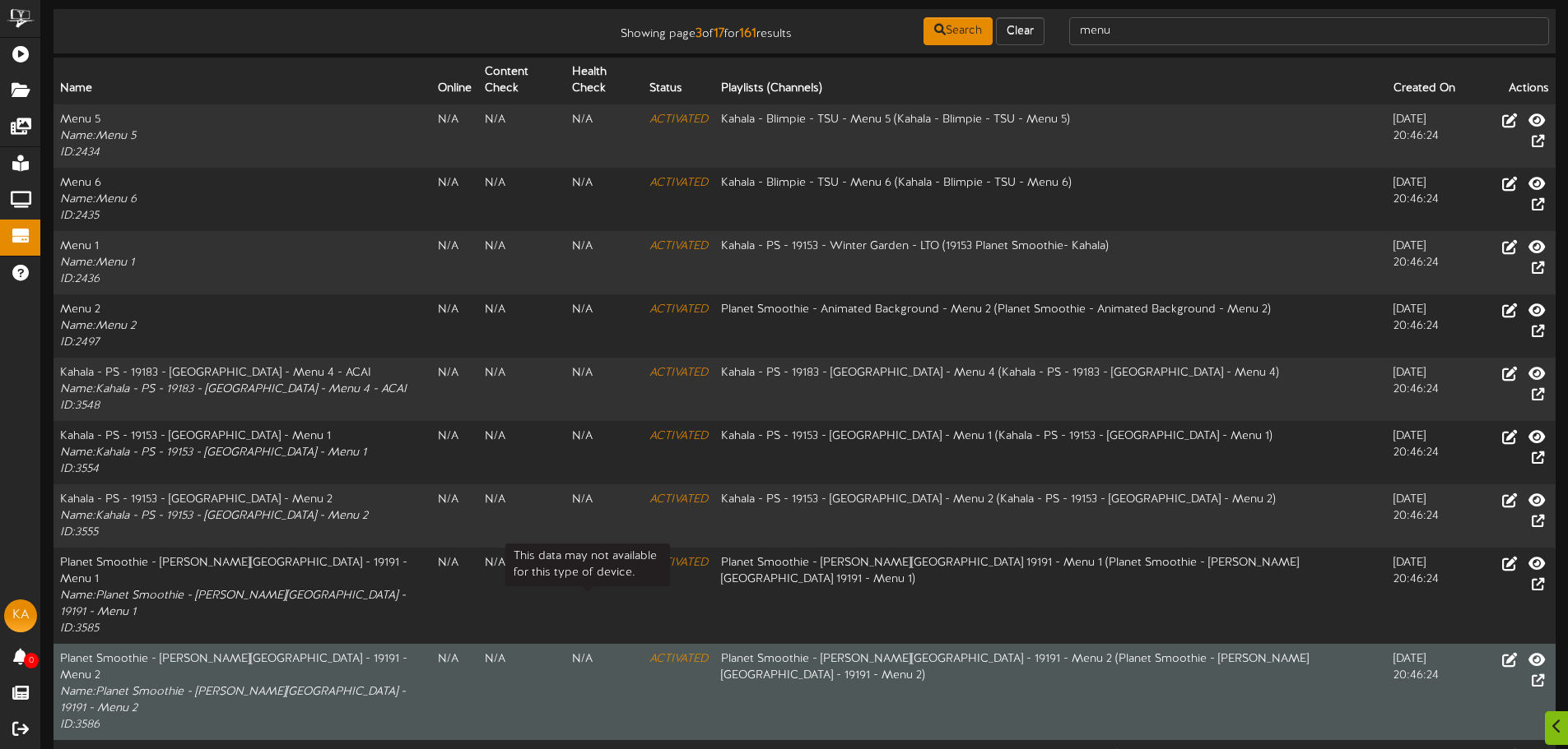
scroll to position [79, 0]
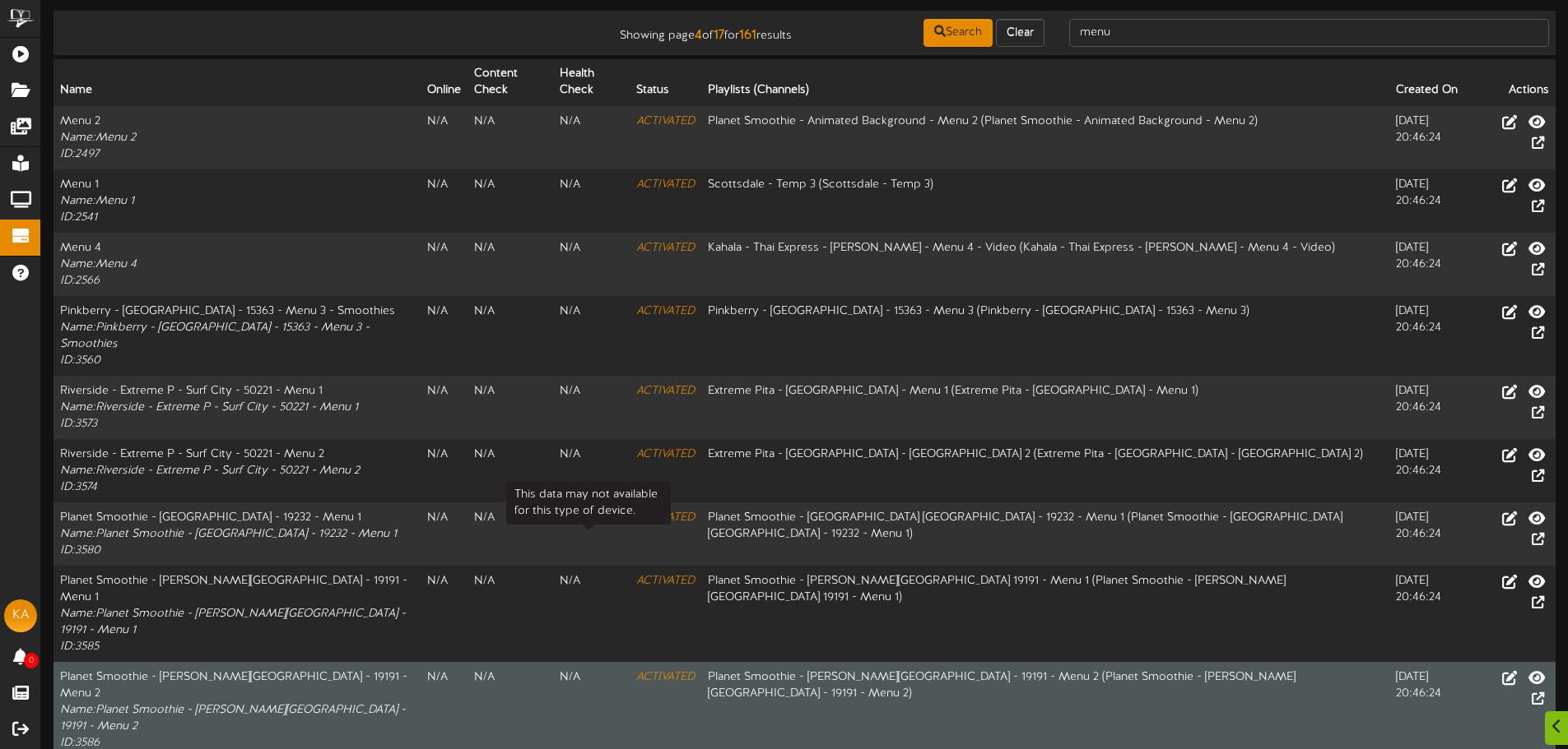
scroll to position [79, 0]
